Goal: Transaction & Acquisition: Purchase product/service

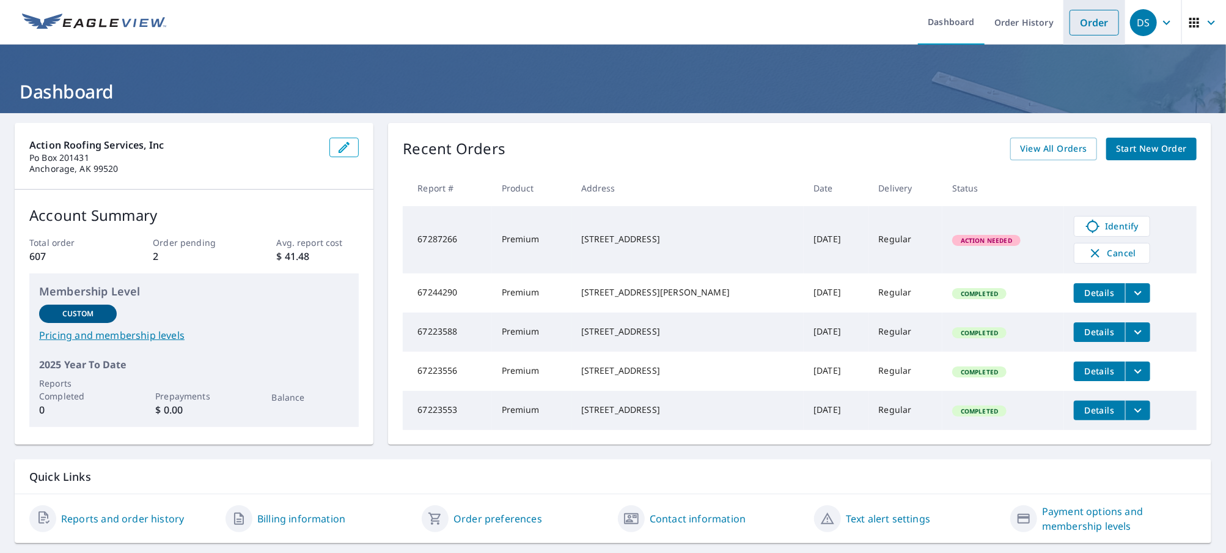
click at [1086, 29] on link "Order" at bounding box center [1095, 23] width 50 height 26
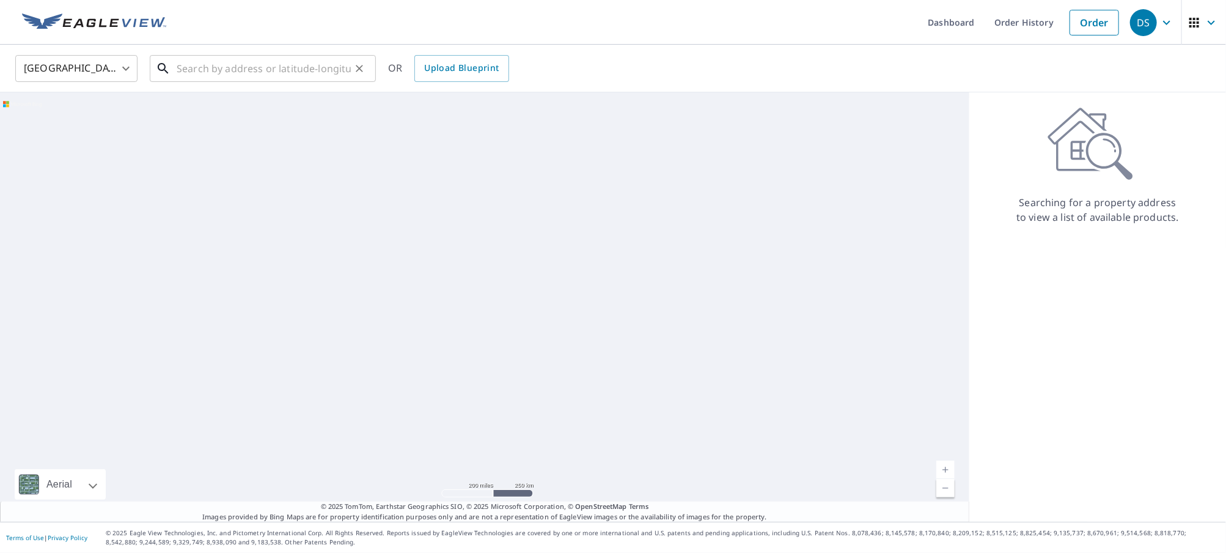
click at [290, 68] on input "text" at bounding box center [264, 68] width 174 height 34
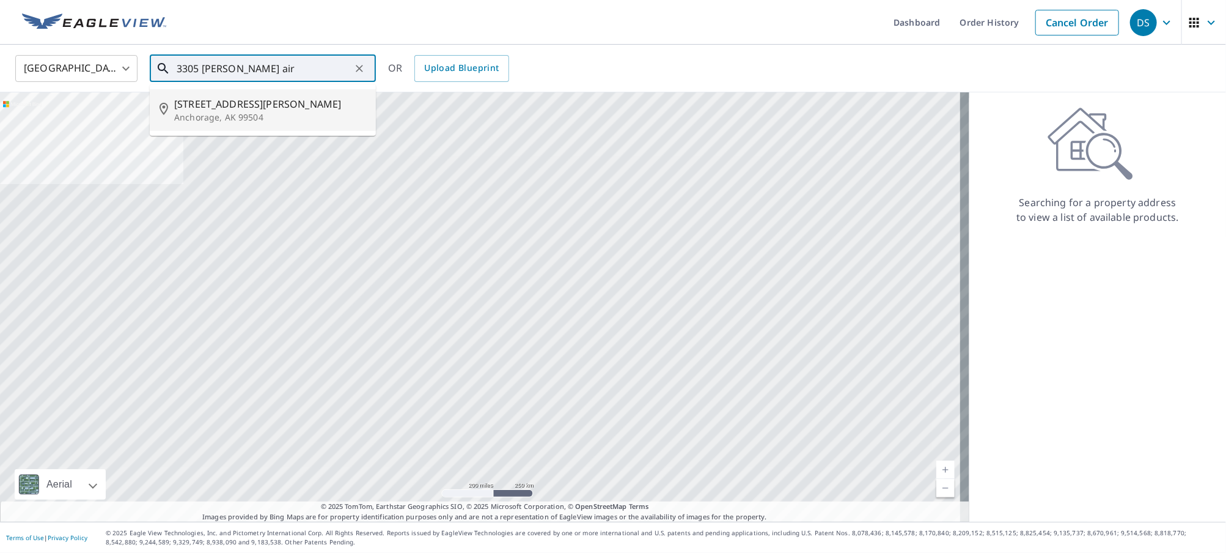
click at [273, 119] on p "Anchorage, AK 99504" at bounding box center [270, 117] width 192 height 12
type input "[STREET_ADDRESS][PERSON_NAME]"
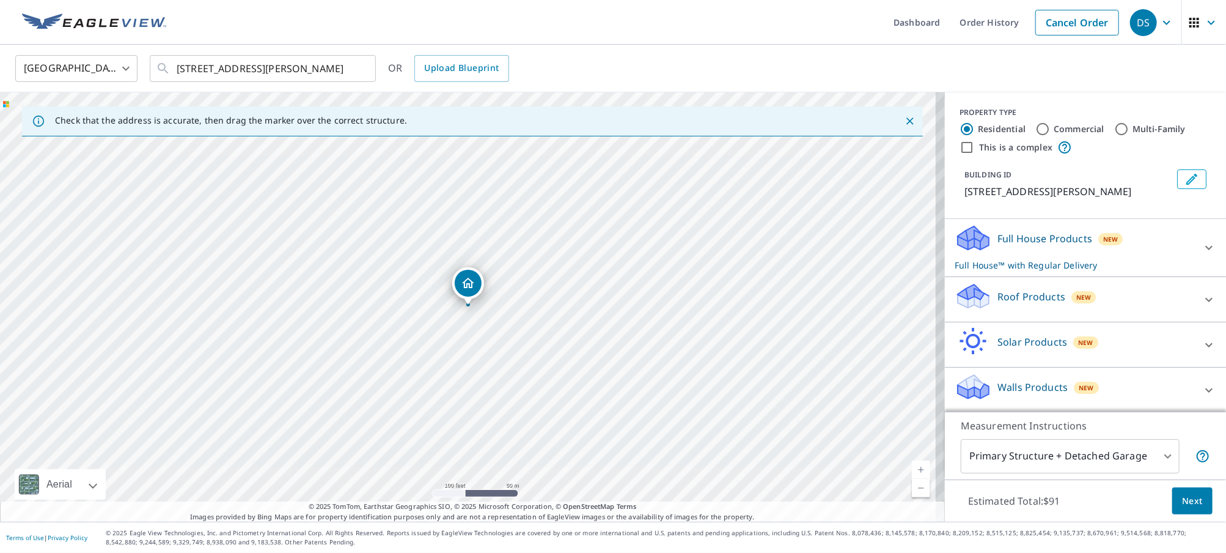
click at [982, 304] on div "Roof Products New" at bounding box center [1075, 299] width 240 height 35
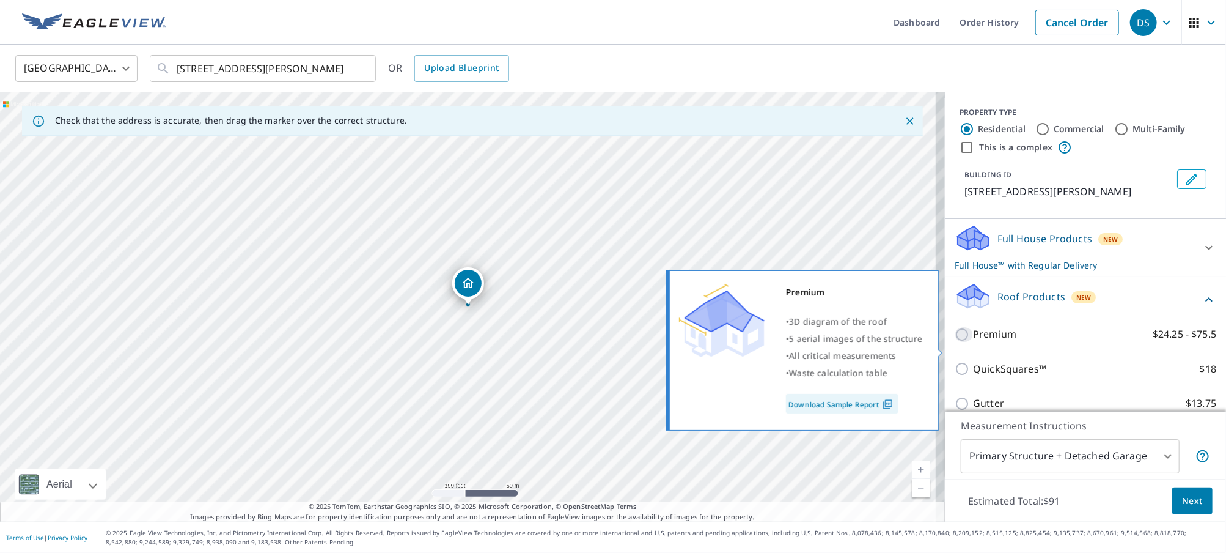
click at [955, 342] on input "Premium $24.25 - $75.5" at bounding box center [964, 334] width 18 height 15
checkbox input "true"
checkbox input "false"
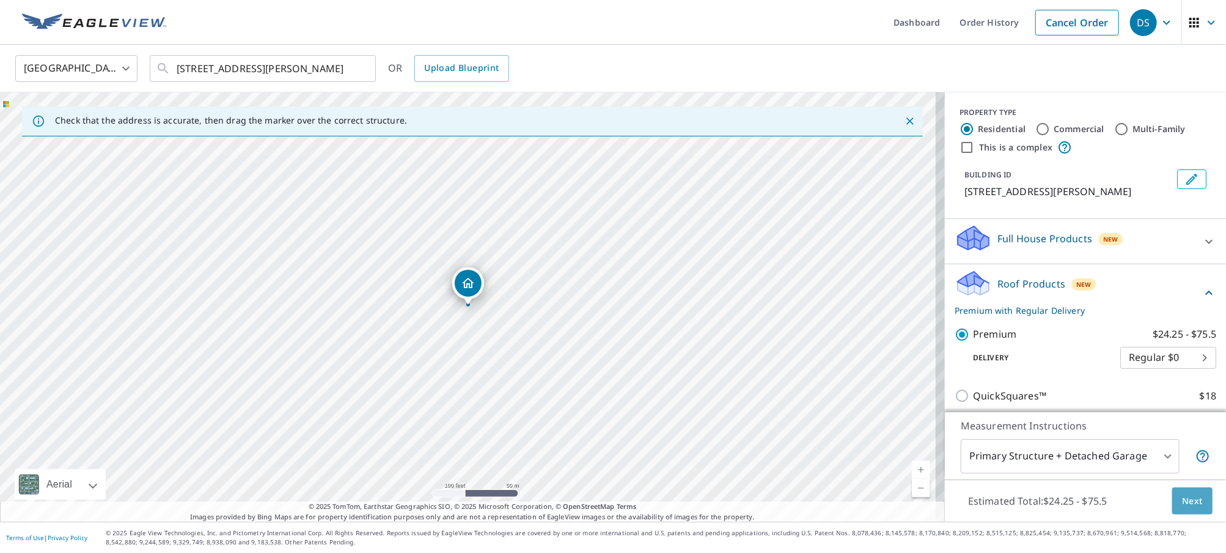
click at [1185, 496] on span "Next" at bounding box center [1192, 500] width 21 height 15
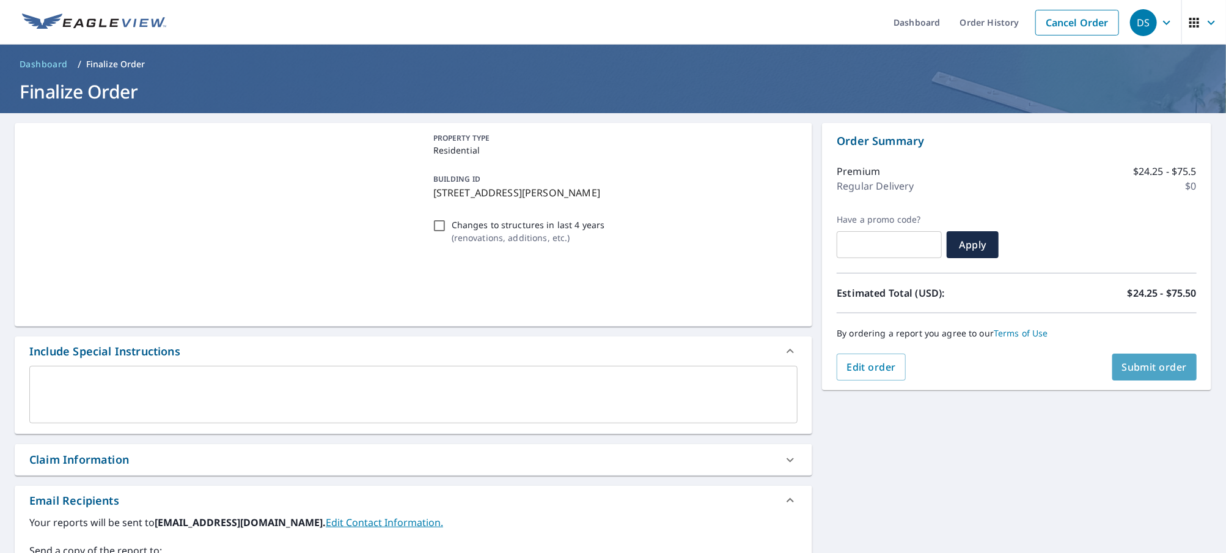
click at [1122, 365] on span "Submit order" at bounding box center [1154, 366] width 65 height 13
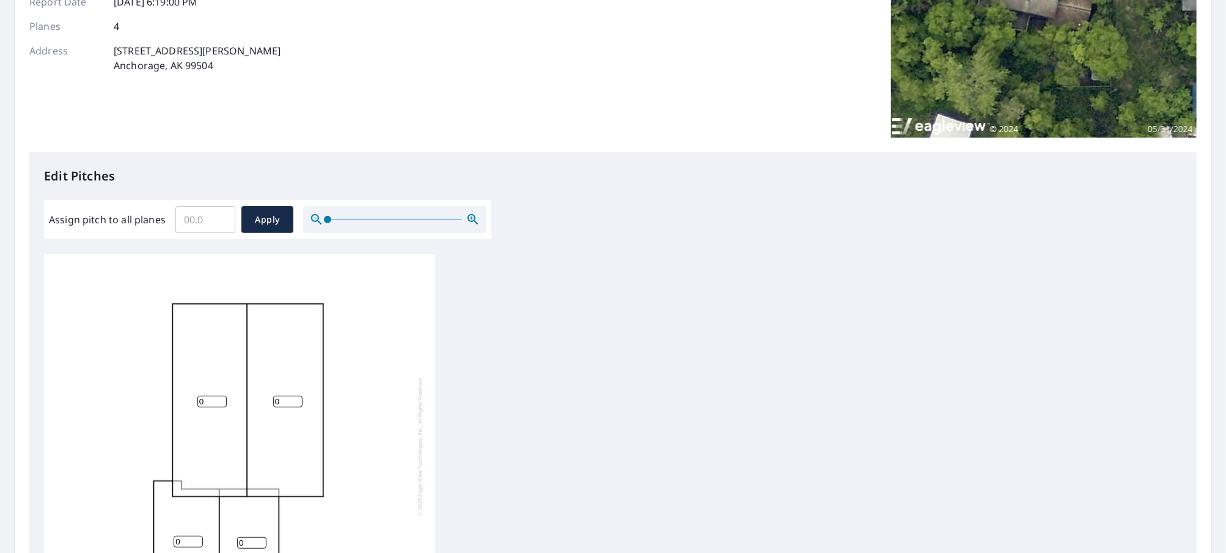
scroll to position [183, 0]
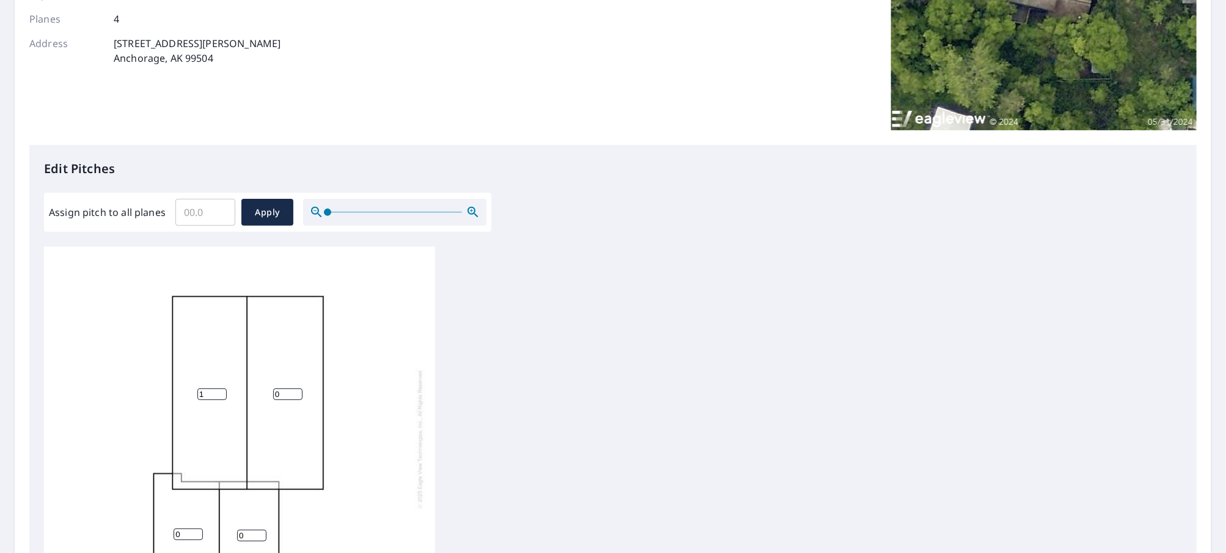
click at [218, 392] on input "1" at bounding box center [211, 394] width 29 height 12
click at [218, 392] on input "2" at bounding box center [211, 394] width 29 height 12
click at [218, 392] on input "3" at bounding box center [211, 394] width 29 height 12
type input "4"
click at [218, 392] on input "4" at bounding box center [211, 394] width 29 height 12
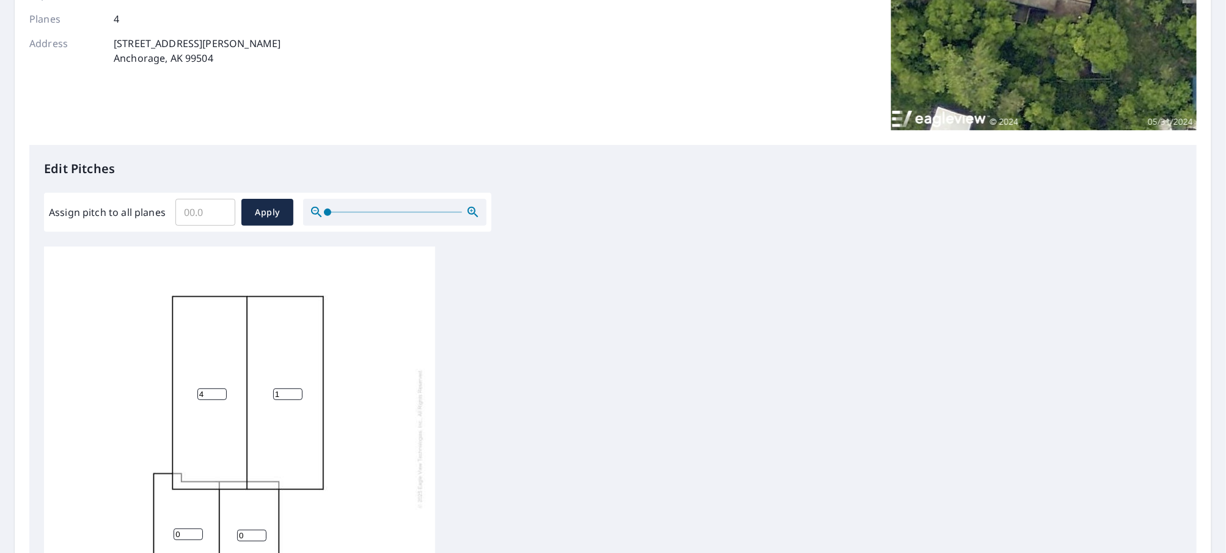
click at [295, 392] on input "1" at bounding box center [287, 394] width 29 height 12
click at [295, 392] on input "2" at bounding box center [287, 394] width 29 height 12
click at [295, 392] on input "3" at bounding box center [287, 394] width 29 height 12
type input "4"
click at [295, 392] on input "4" at bounding box center [287, 394] width 29 height 12
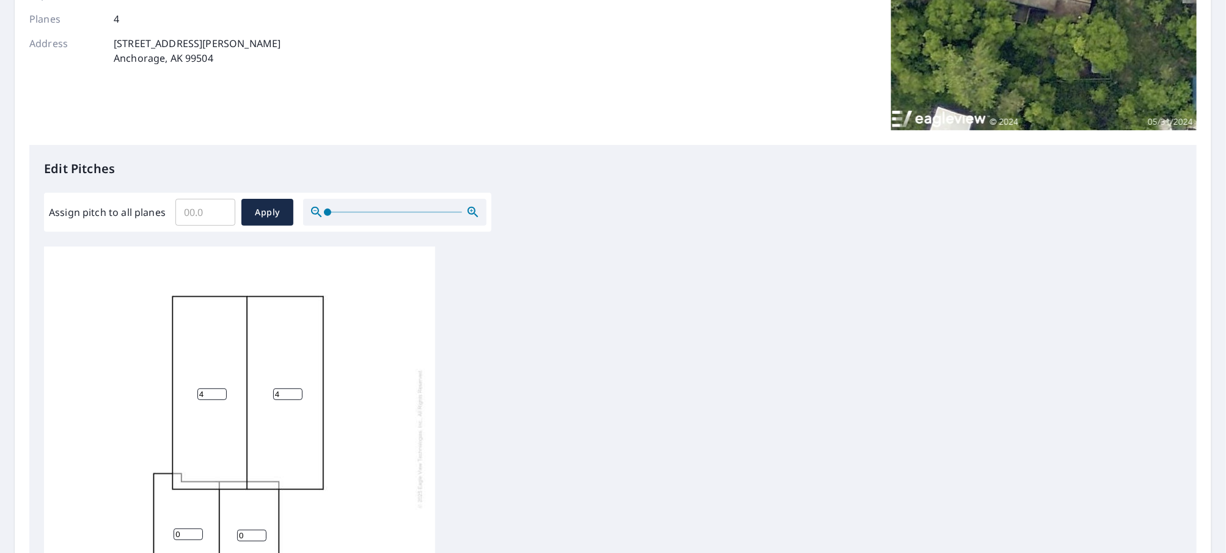
scroll to position [12, 0]
click at [196, 525] on input "1" at bounding box center [188, 531] width 29 height 12
click at [196, 525] on input "2" at bounding box center [188, 531] width 29 height 12
click at [196, 525] on input "3" at bounding box center [188, 531] width 29 height 12
type input "4"
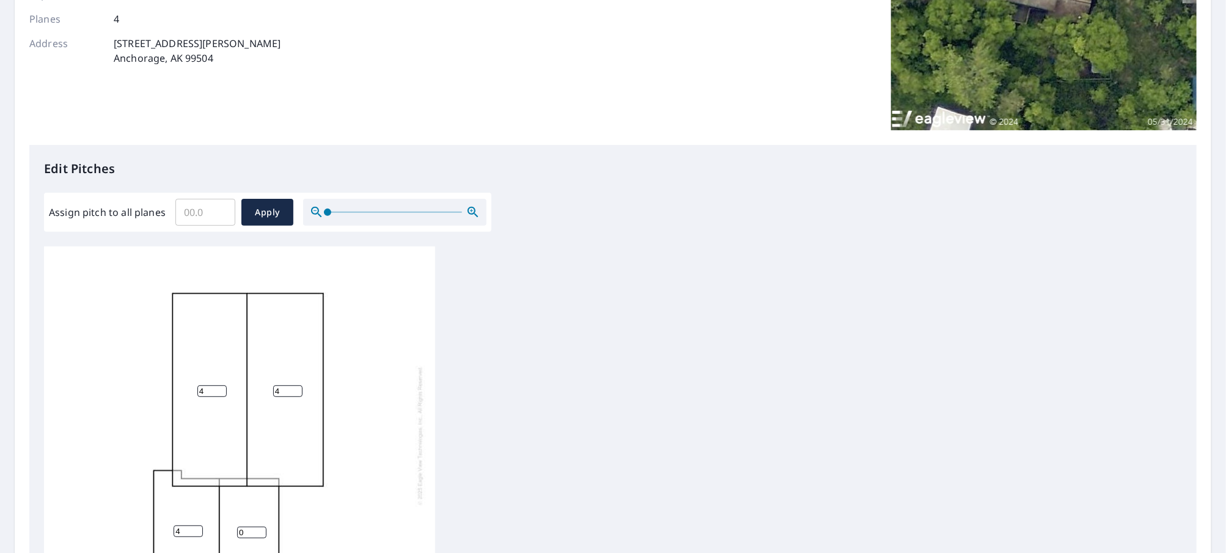
click at [196, 525] on input "4" at bounding box center [188, 531] width 29 height 12
click at [261, 526] on input "1" at bounding box center [251, 532] width 29 height 12
click at [261, 526] on input "2" at bounding box center [251, 532] width 29 height 12
click at [261, 526] on input "3" at bounding box center [251, 532] width 29 height 12
type input "4"
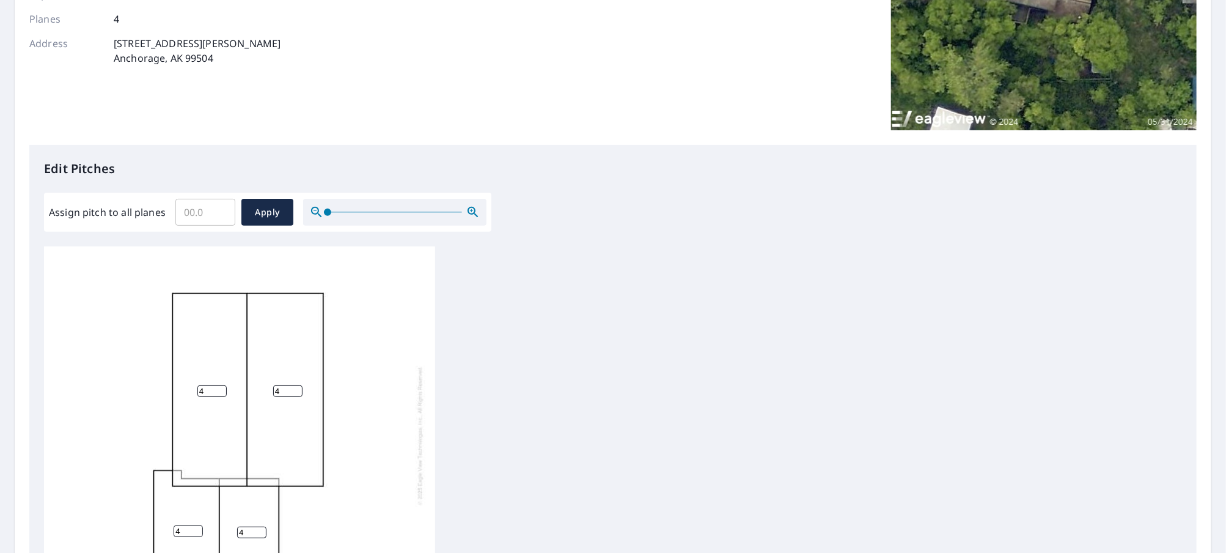
click at [261, 526] on input "4" at bounding box center [251, 532] width 29 height 12
click at [203, 216] on input "Assign pitch to all planes" at bounding box center [205, 212] width 60 height 34
click at [219, 208] on input "0.1" at bounding box center [205, 212] width 60 height 34
click at [219, 208] on input "0.2" at bounding box center [205, 212] width 60 height 34
click at [219, 208] on input "0.3" at bounding box center [205, 212] width 60 height 34
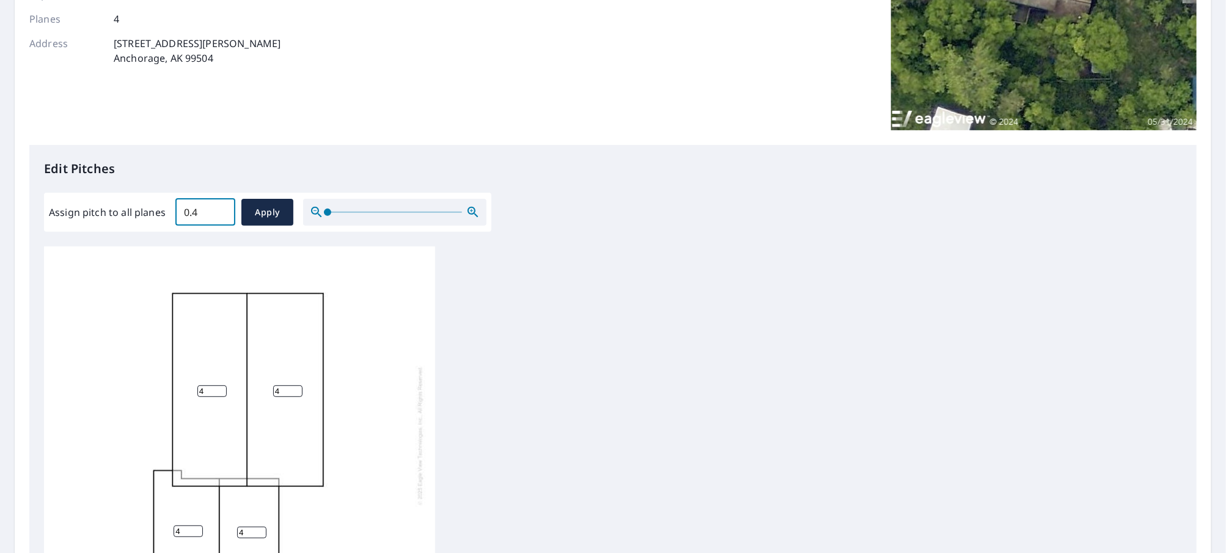
click at [219, 208] on input "0.4" at bounding box center [205, 212] width 60 height 34
click at [219, 208] on input "0.5" at bounding box center [205, 212] width 60 height 34
click at [219, 208] on input "0.6" at bounding box center [205, 212] width 60 height 34
click at [219, 208] on input "0.7" at bounding box center [205, 212] width 60 height 34
click at [219, 208] on input "0.8" at bounding box center [205, 212] width 60 height 34
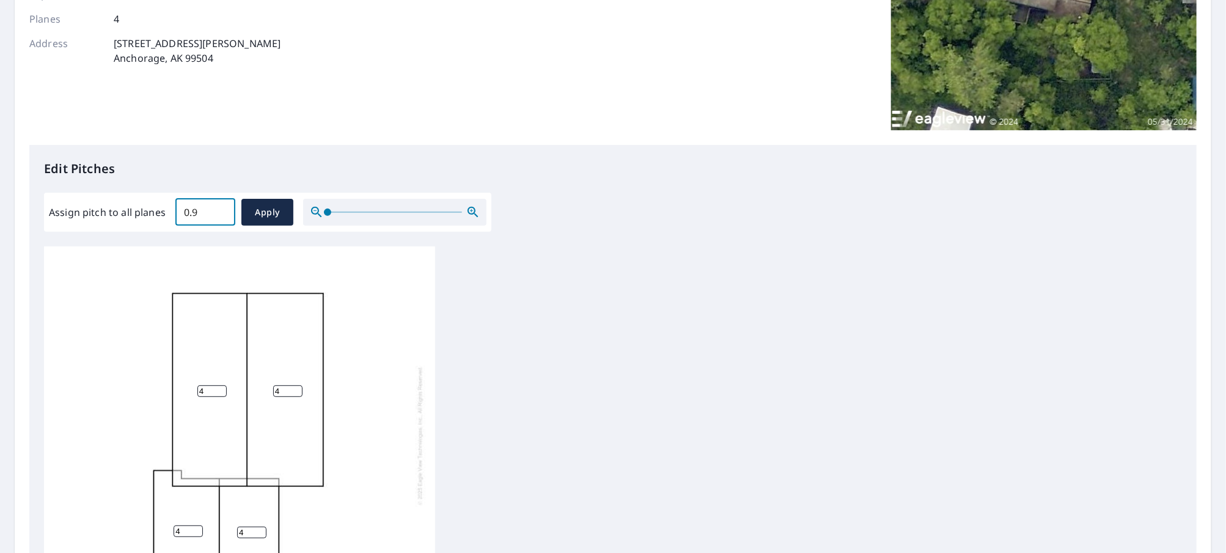
click at [219, 208] on input "0.9" at bounding box center [205, 212] width 60 height 34
click at [219, 208] on input "1" at bounding box center [205, 212] width 60 height 34
click at [219, 208] on input "1.1" at bounding box center [205, 212] width 60 height 34
click at [219, 208] on input "1.2" at bounding box center [205, 212] width 60 height 34
click at [219, 208] on input "1.3" at bounding box center [205, 212] width 60 height 34
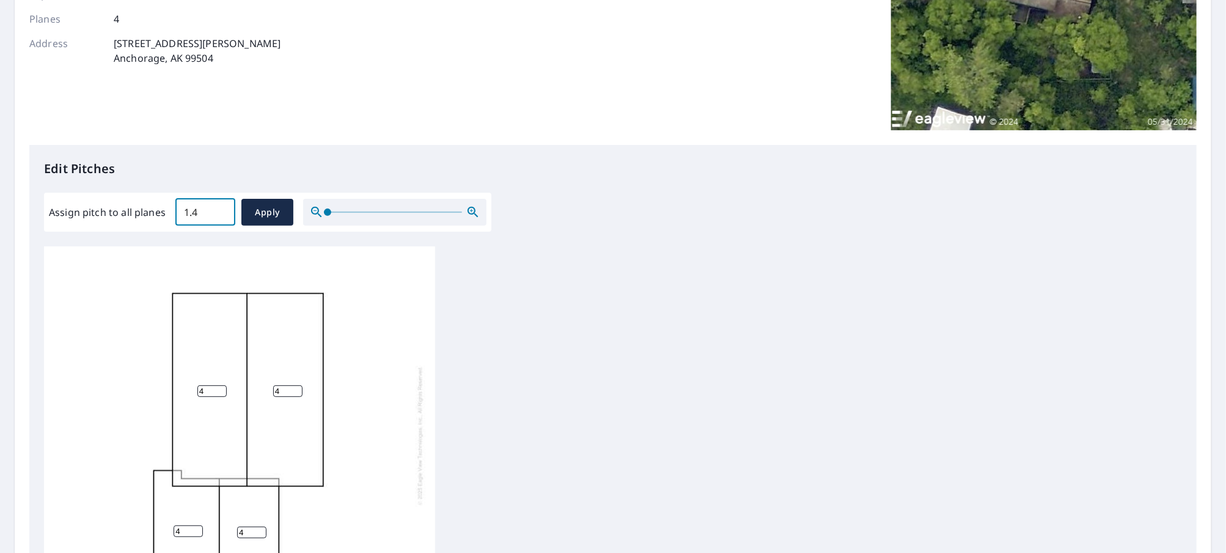
click at [219, 208] on input "1.4" at bounding box center [205, 212] width 60 height 34
click at [219, 208] on input "1.5" at bounding box center [205, 212] width 60 height 34
click at [219, 208] on input "1.6" at bounding box center [205, 212] width 60 height 34
click at [219, 208] on input "1.7" at bounding box center [205, 212] width 60 height 34
click at [219, 208] on input "1.8" at bounding box center [205, 212] width 60 height 34
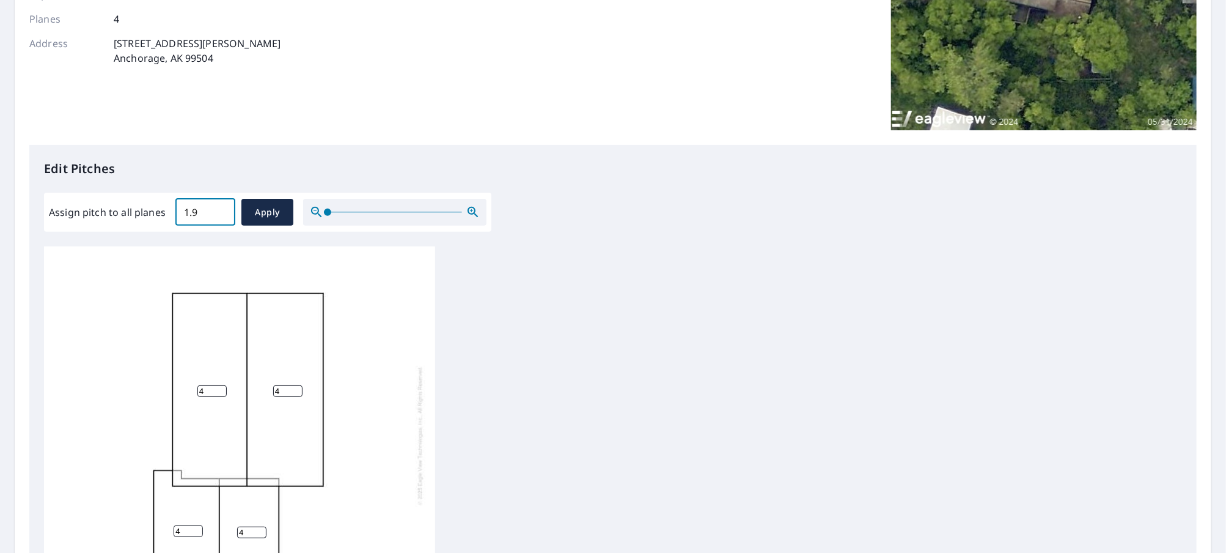
click at [219, 208] on input "1.9" at bounding box center [205, 212] width 60 height 34
click at [219, 208] on input "2" at bounding box center [205, 212] width 60 height 34
click at [219, 208] on input "2.1" at bounding box center [205, 212] width 60 height 34
click at [219, 208] on input "2.2" at bounding box center [205, 212] width 60 height 34
click at [219, 208] on input "2.3" at bounding box center [205, 212] width 60 height 34
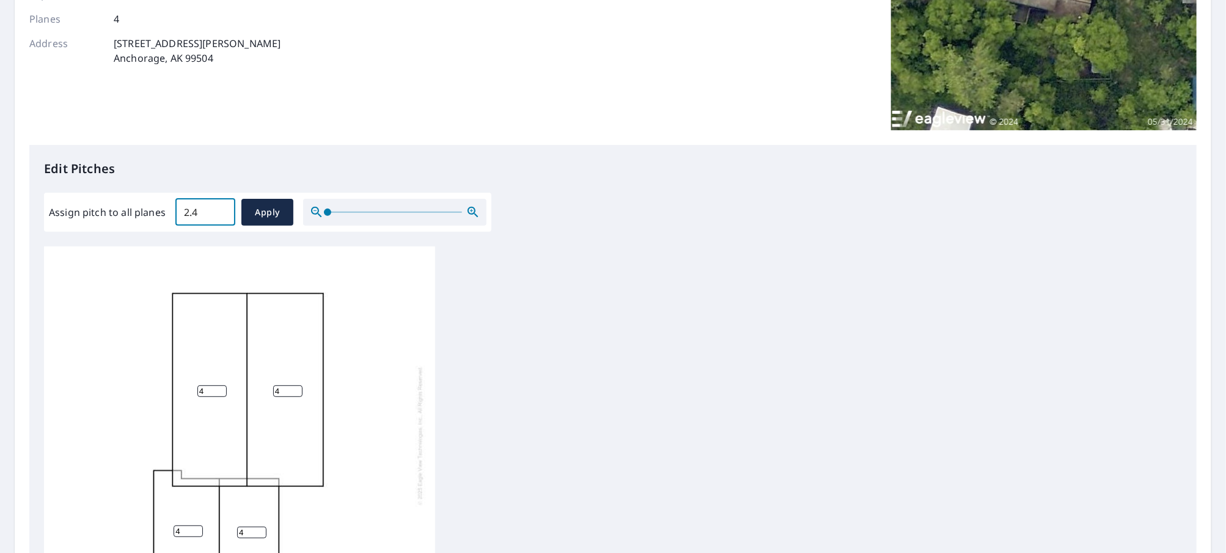
click at [219, 208] on input "2.4" at bounding box center [205, 212] width 60 height 34
click at [219, 208] on input "2.5" at bounding box center [205, 212] width 60 height 34
click at [219, 208] on input "2.6" at bounding box center [205, 212] width 60 height 34
click at [219, 208] on input "2.7" at bounding box center [205, 212] width 60 height 34
click at [219, 208] on input "2.8" at bounding box center [205, 212] width 60 height 34
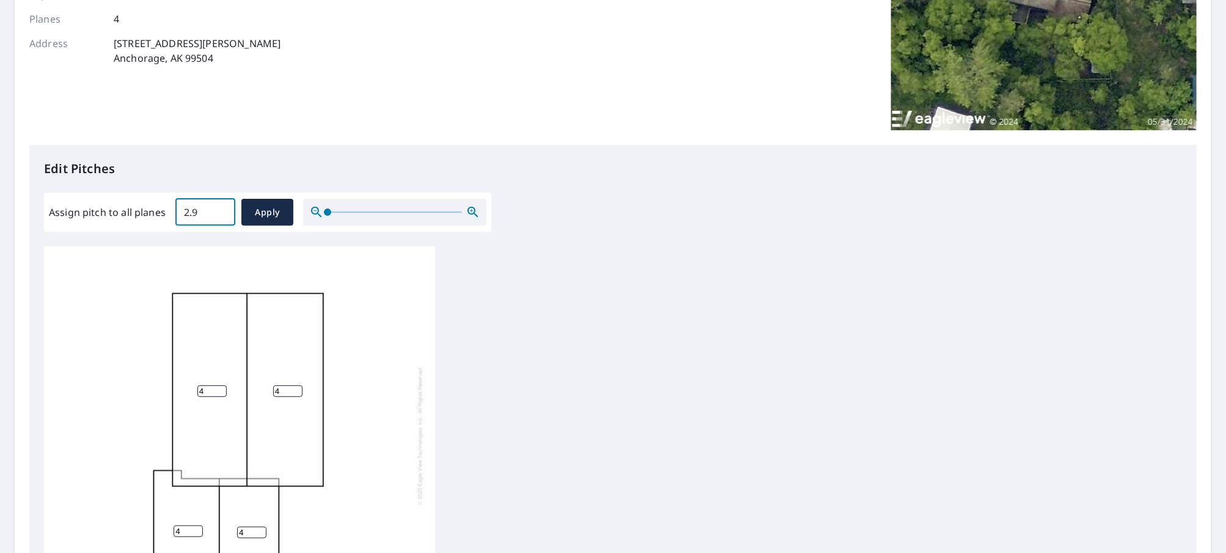
click at [219, 208] on input "2.9" at bounding box center [205, 212] width 60 height 34
click at [219, 208] on input "3" at bounding box center [205, 212] width 60 height 34
click at [222, 206] on input "3.1" at bounding box center [205, 212] width 60 height 34
click at [222, 206] on input "3.2" at bounding box center [205, 212] width 60 height 34
click at [222, 206] on input "3.3" at bounding box center [205, 212] width 60 height 34
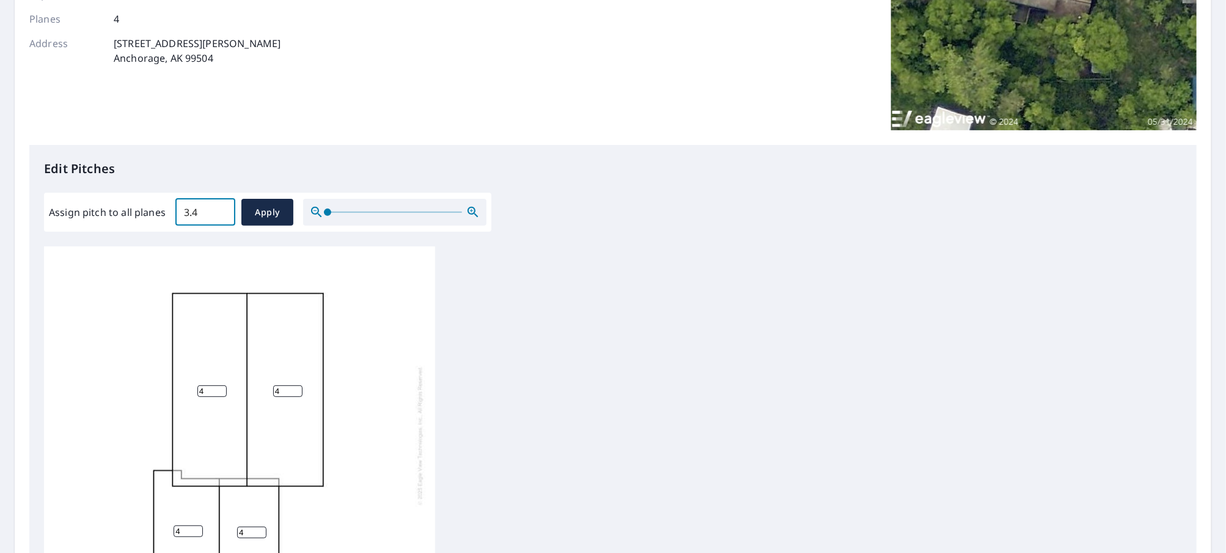
click at [222, 206] on input "3.4" at bounding box center [205, 212] width 60 height 34
click at [222, 206] on input "3.5" at bounding box center [205, 212] width 60 height 34
click at [222, 206] on input "3.6" at bounding box center [205, 212] width 60 height 34
click at [222, 206] on input "3.7" at bounding box center [205, 212] width 60 height 34
click at [222, 206] on input "3.8" at bounding box center [205, 212] width 60 height 34
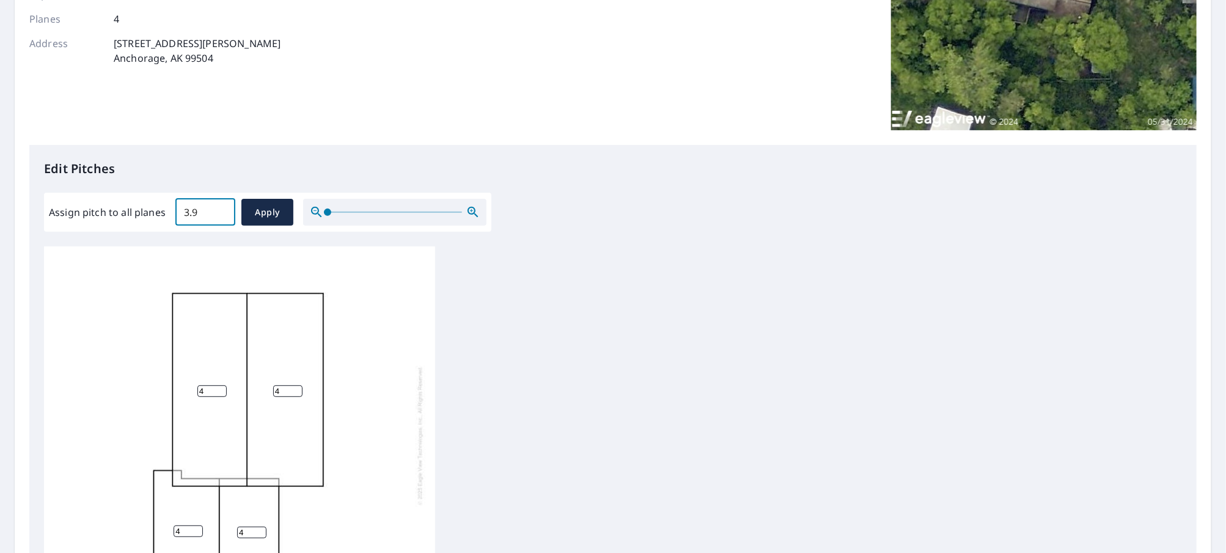
click at [222, 206] on input "3.9" at bounding box center [205, 212] width 60 height 34
type input "4"
click at [222, 206] on input "4" at bounding box center [205, 212] width 60 height 34
click at [259, 214] on span "Apply" at bounding box center [267, 212] width 32 height 15
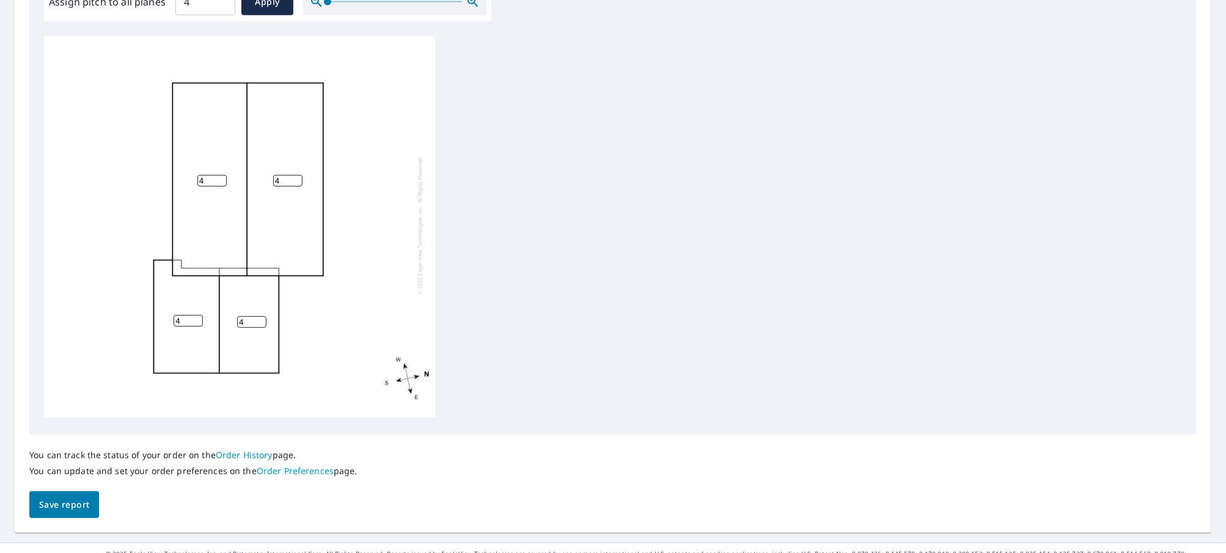
scroll to position [414, 0]
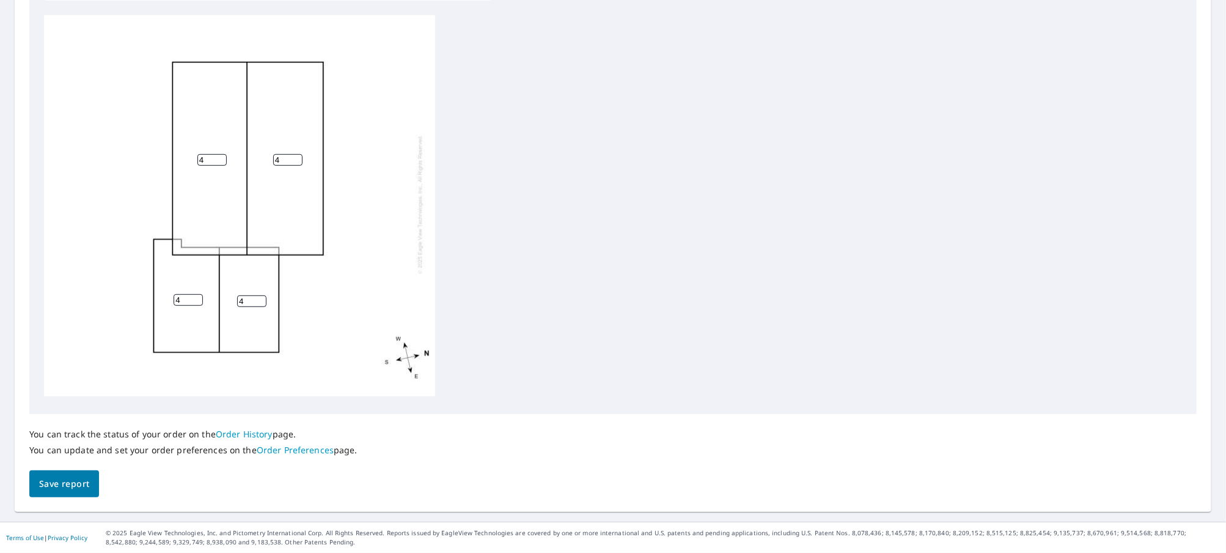
click at [76, 483] on span "Save report" at bounding box center [64, 483] width 50 height 15
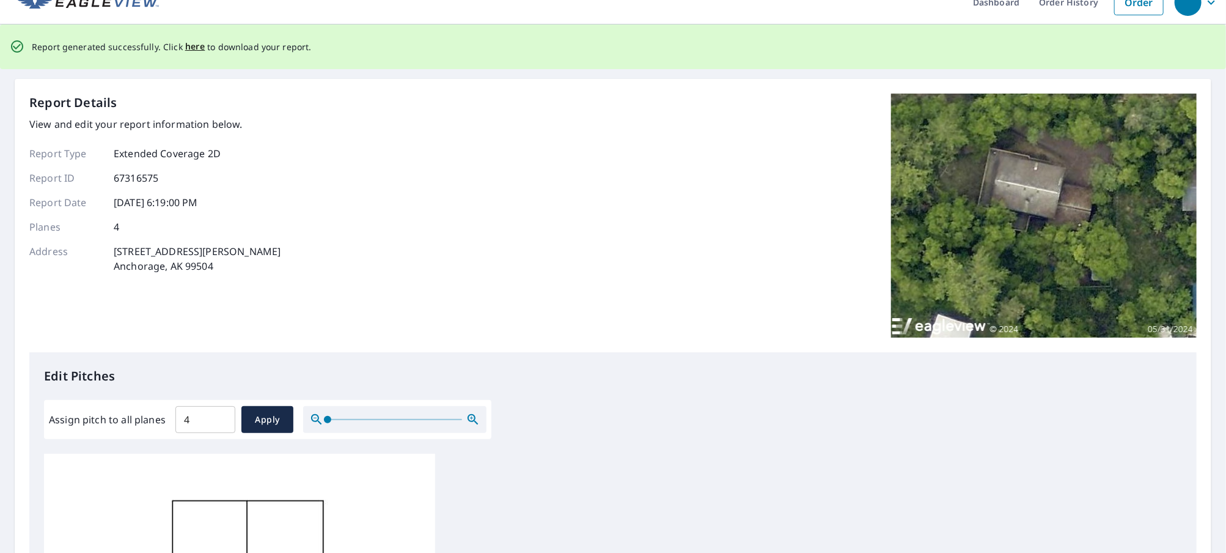
scroll to position [0, 0]
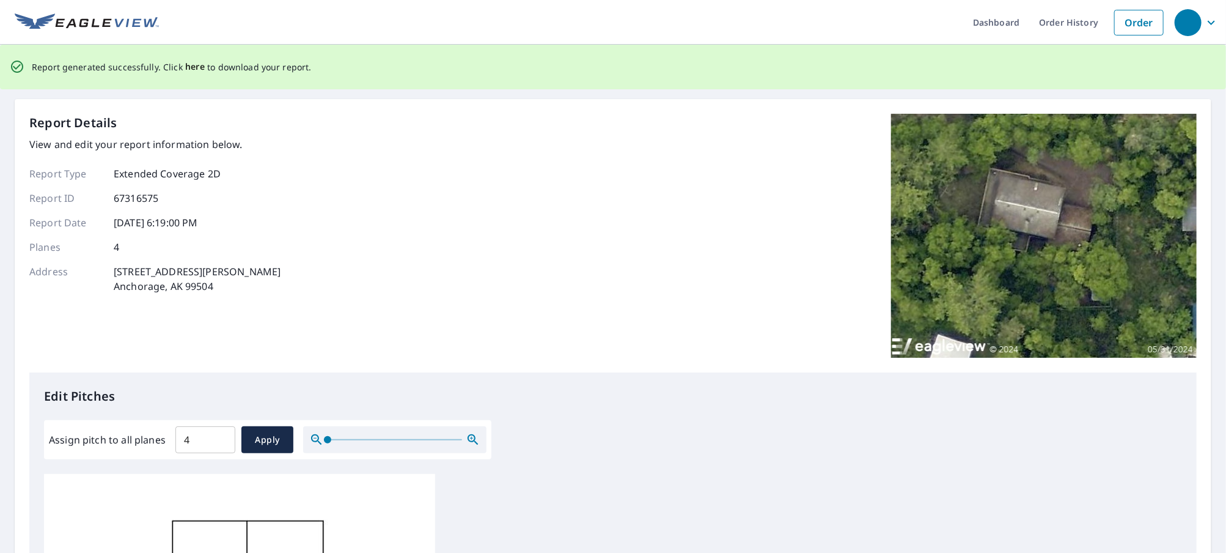
click at [192, 67] on span "here" at bounding box center [195, 66] width 20 height 15
